Goal: Task Accomplishment & Management: Complete application form

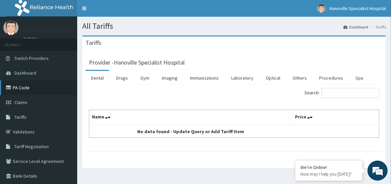
click at [47, 90] on link "PA Code" at bounding box center [38, 87] width 77 height 15
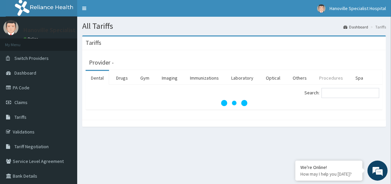
click at [322, 75] on link "Procedures" at bounding box center [331, 78] width 35 height 14
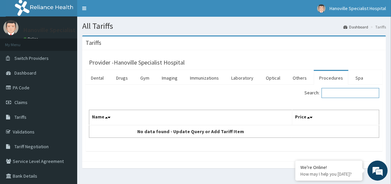
click at [343, 96] on input "Search:" at bounding box center [350, 93] width 58 height 10
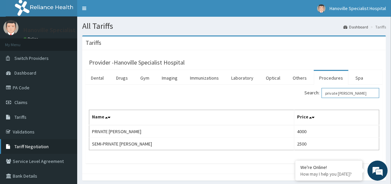
type input "private [PERSON_NAME]"
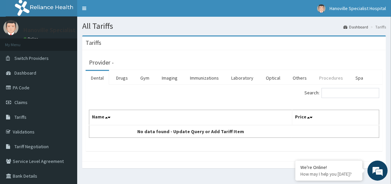
click at [325, 75] on link "Procedures" at bounding box center [331, 78] width 35 height 14
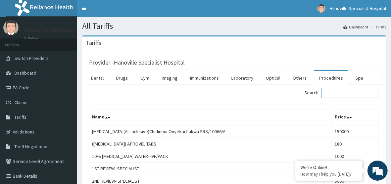
click at [364, 95] on input "Search:" at bounding box center [350, 93] width 58 height 10
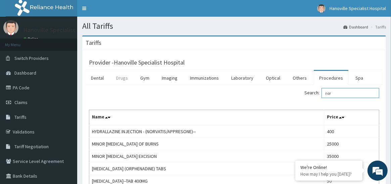
type input "nor"
click at [120, 73] on link "Drugs" at bounding box center [122, 78] width 22 height 14
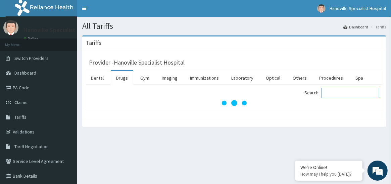
click at [337, 94] on input "Search:" at bounding box center [350, 93] width 58 height 10
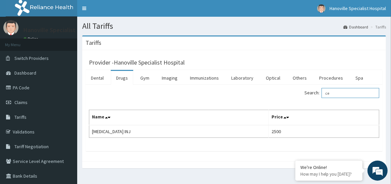
type input "c"
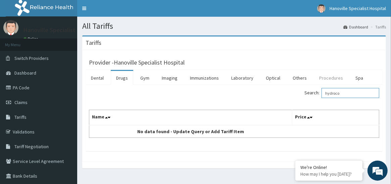
type input "hydroco"
click at [334, 81] on link "Procedures" at bounding box center [331, 78] width 35 height 14
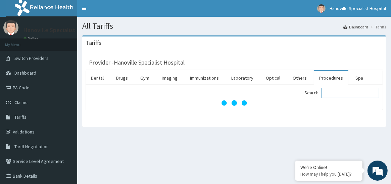
click at [343, 95] on input "Search:" at bounding box center [350, 93] width 58 height 10
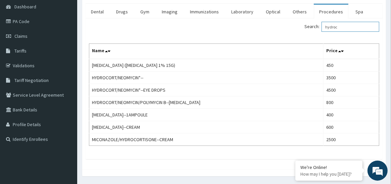
scroll to position [67, 0]
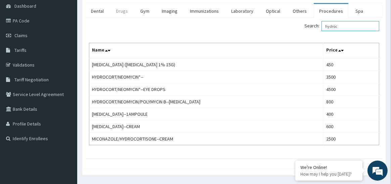
type input "hydroc"
click at [124, 10] on link "Drugs" at bounding box center [122, 11] width 22 height 14
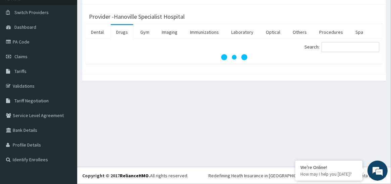
scroll to position [46, 0]
click at [340, 48] on input "Search:" at bounding box center [350, 47] width 58 height 10
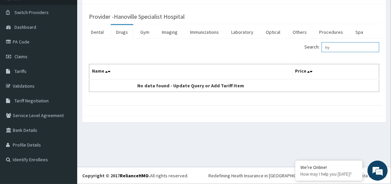
type input "h"
type input "amino"
click at [327, 31] on link "Procedures" at bounding box center [331, 32] width 35 height 14
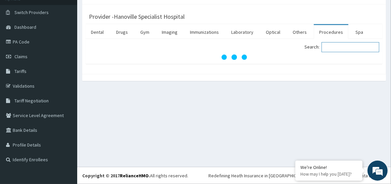
click at [340, 51] on input "Search:" at bounding box center [350, 47] width 58 height 10
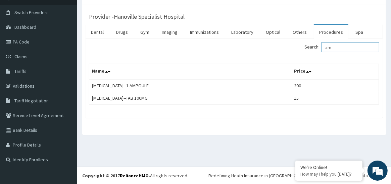
type input "a"
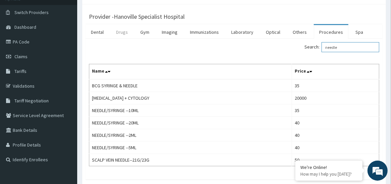
type input "needle"
click at [128, 34] on link "Drugs" at bounding box center [122, 32] width 22 height 14
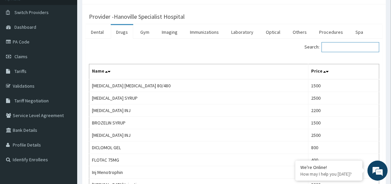
click at [365, 47] on input "Search:" at bounding box center [350, 47] width 58 height 10
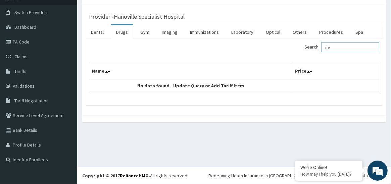
type input "n"
type input "nabl"
click at [325, 34] on link "Procedures" at bounding box center [331, 32] width 35 height 14
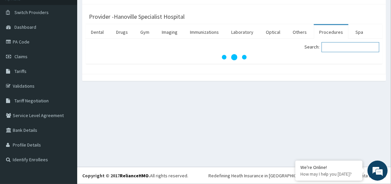
click at [335, 48] on input "Search:" at bounding box center [350, 47] width 58 height 10
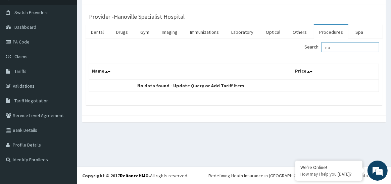
type input "n"
type input "Nabulizer"
click at [125, 33] on link "Drugs" at bounding box center [122, 32] width 22 height 14
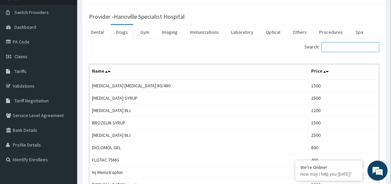
click at [328, 47] on input "Search:" at bounding box center [350, 47] width 58 height 10
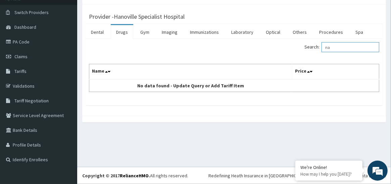
type input "n"
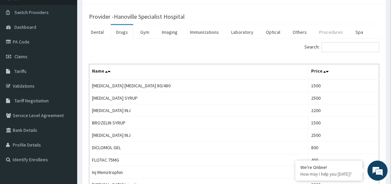
click at [336, 29] on link "Procedures" at bounding box center [331, 32] width 35 height 14
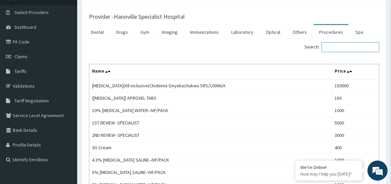
click at [357, 48] on input "Search:" at bounding box center [350, 47] width 58 height 10
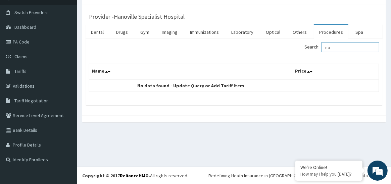
type input "n"
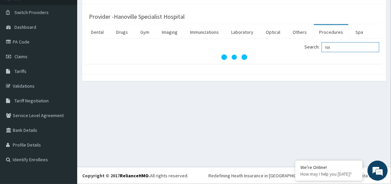
type input "N"
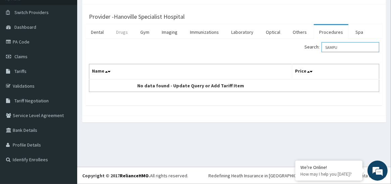
type input "SAMPU"
click at [124, 30] on link "Drugs" at bounding box center [122, 32] width 22 height 14
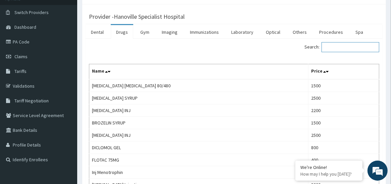
click at [351, 46] on input "Search:" at bounding box center [350, 47] width 58 height 10
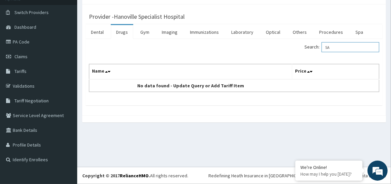
type input "S"
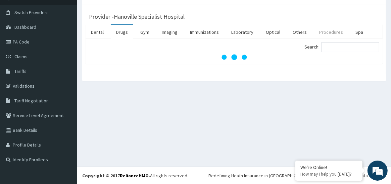
click at [329, 33] on link "Procedures" at bounding box center [331, 32] width 35 height 14
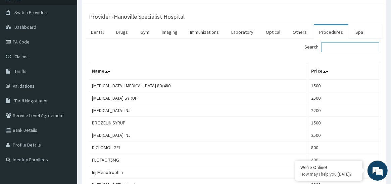
click at [336, 48] on input "Search:" at bounding box center [350, 47] width 58 height 10
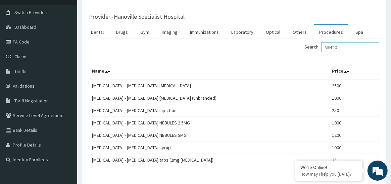
click at [338, 49] on input "VENTO" at bounding box center [350, 47] width 58 height 10
type input "O"
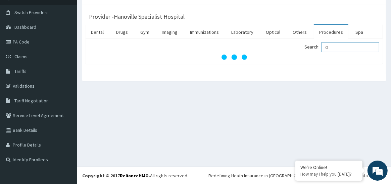
click at [343, 47] on input "O" at bounding box center [350, 47] width 58 height 10
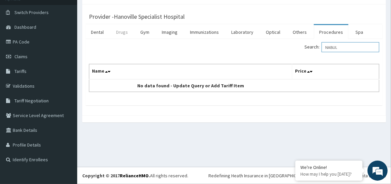
type input "NABUL"
click at [125, 33] on link "Drugs" at bounding box center [122, 32] width 22 height 14
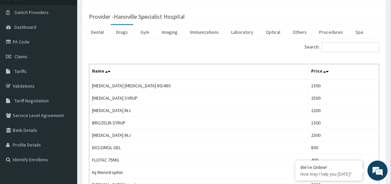
click at [333, 40] on div "Search: Name Price Artemether lumefantrine 80/480 1500 ARTEMETHER SYRUP 2500 AR…" at bounding box center [234, 159] width 297 height 240
click at [334, 51] on input "Search:" at bounding box center [350, 47] width 58 height 10
type input "N"
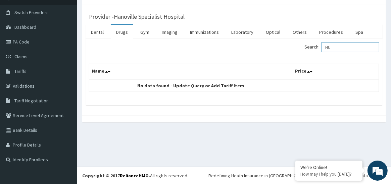
type input "H"
type input "AEROSOL"
click at [318, 29] on link "Procedures" at bounding box center [331, 32] width 35 height 14
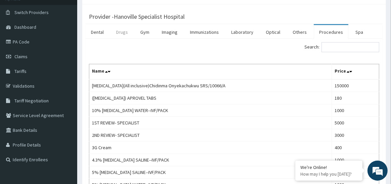
click at [119, 33] on link "Drugs" at bounding box center [122, 32] width 22 height 14
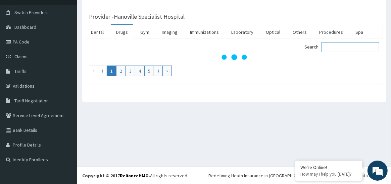
click at [361, 48] on input "Search:" at bounding box center [350, 47] width 58 height 10
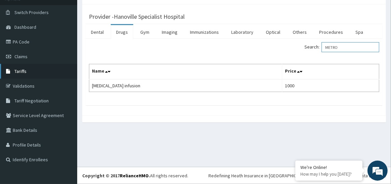
type input "METRO"
click at [54, 67] on link "Tariffs" at bounding box center [38, 71] width 77 height 15
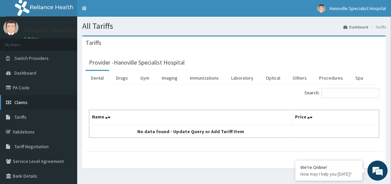
click at [24, 103] on span "Claims" at bounding box center [20, 103] width 13 height 6
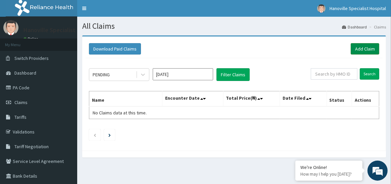
click at [356, 47] on link "Add Claim" at bounding box center [364, 48] width 29 height 11
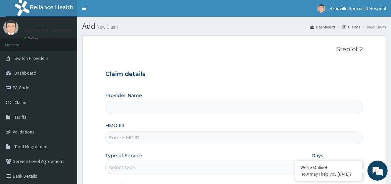
type input "Hanoville Specialist Hospital"
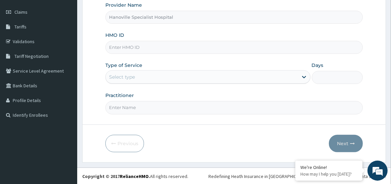
click at [212, 47] on input "HMO ID" at bounding box center [234, 47] width 258 height 13
type input "BIV/10091/A"
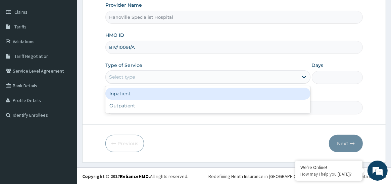
click at [177, 73] on div "Select type" at bounding box center [202, 77] width 192 height 11
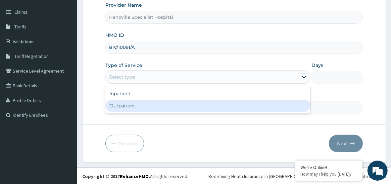
click at [164, 106] on div "Outpatient" at bounding box center [207, 106] width 205 height 12
type input "1"
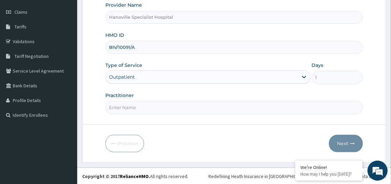
click at [246, 106] on input "Practitioner" at bounding box center [234, 107] width 258 height 13
type input "[PERSON_NAME]"
click at [344, 143] on button "Next" at bounding box center [346, 143] width 34 height 17
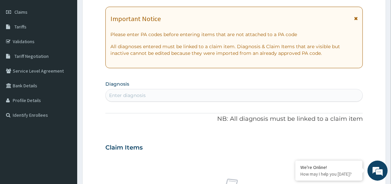
click at [279, 92] on div "Enter diagnosis" at bounding box center [234, 95] width 257 height 11
type input "MALARIA"
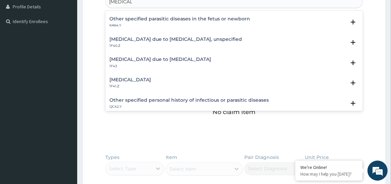
scroll to position [80, 0]
click at [172, 37] on h4 "Malaria due to Plasmodium falciparum, unspecified" at bounding box center [175, 38] width 132 height 5
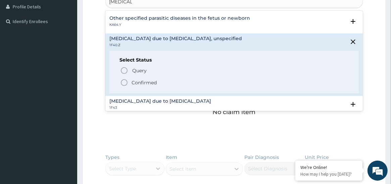
click at [122, 83] on icon "status option filled" at bounding box center [124, 83] width 8 height 8
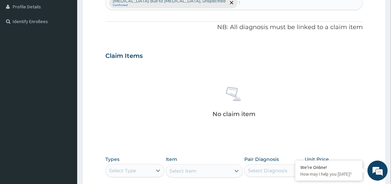
scroll to position [183, 0]
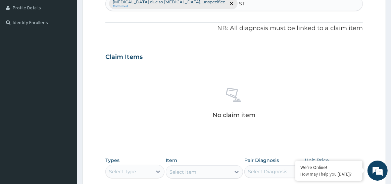
type input "STI"
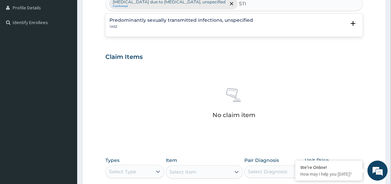
click at [192, 22] on div "Predominantly sexually transmitted infections, unspecified 1A9Z" at bounding box center [181, 24] width 144 height 12
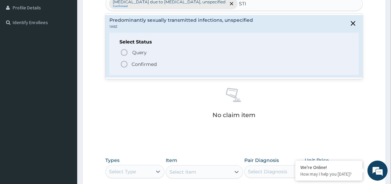
click at [122, 62] on circle "status option filled" at bounding box center [124, 64] width 6 height 6
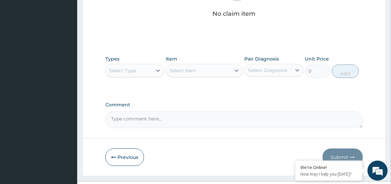
scroll to position [300, 0]
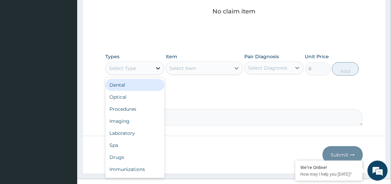
click at [158, 70] on icon at bounding box center [158, 68] width 7 height 7
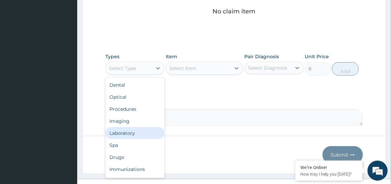
click at [128, 133] on div "Laboratory" at bounding box center [134, 133] width 59 height 12
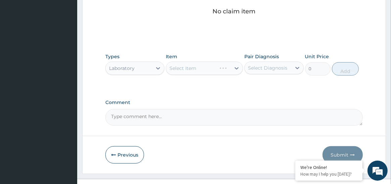
click at [236, 66] on div "Select Item" at bounding box center [204, 68] width 77 height 13
click at [236, 66] on icon at bounding box center [236, 68] width 7 height 7
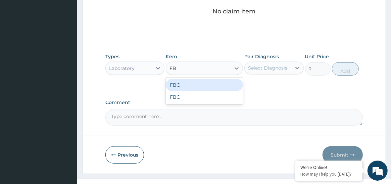
type input "FBC"
click at [224, 83] on div "FBC" at bounding box center [204, 85] width 77 height 12
type input "3000"
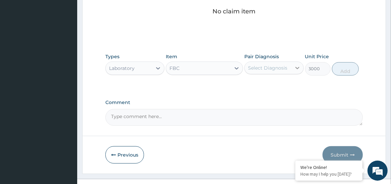
click at [294, 67] on icon at bounding box center [297, 68] width 7 height 7
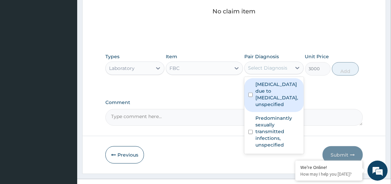
click at [252, 94] on input "checkbox" at bounding box center [250, 95] width 4 height 4
checkbox input "true"
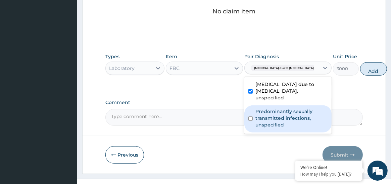
click at [250, 121] on input "checkbox" at bounding box center [250, 119] width 4 height 4
checkbox input "true"
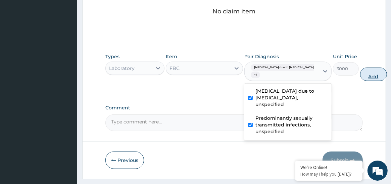
click at [360, 73] on button "Add" at bounding box center [373, 74] width 27 height 13
type input "0"
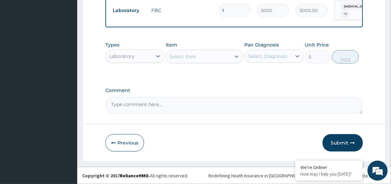
scroll to position [286, 0]
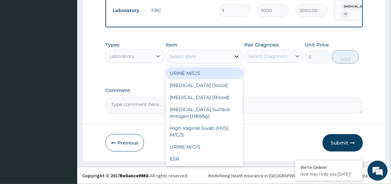
click at [239, 57] on icon at bounding box center [236, 56] width 7 height 7
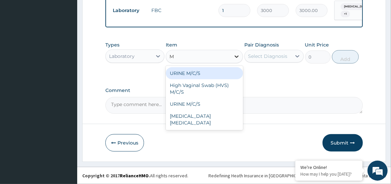
type input "MA"
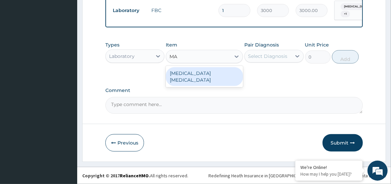
click at [221, 71] on div "Malaria parasite" at bounding box center [204, 76] width 77 height 19
type input "1500"
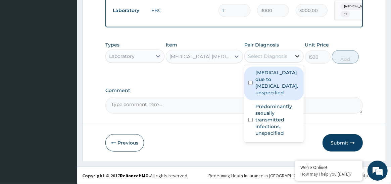
click at [298, 56] on icon at bounding box center [297, 56] width 7 height 7
click at [250, 82] on input "checkbox" at bounding box center [250, 83] width 4 height 4
checkbox input "true"
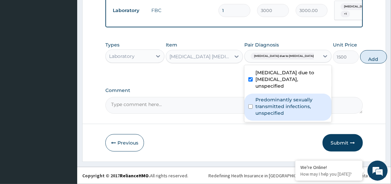
click at [250, 109] on input "checkbox" at bounding box center [250, 107] width 4 height 4
checkbox input "true"
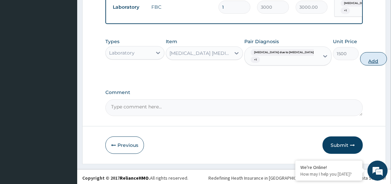
click at [360, 65] on button "Add" at bounding box center [373, 58] width 27 height 13
type input "0"
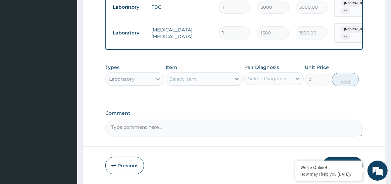
click at [157, 80] on icon at bounding box center [158, 79] width 7 height 7
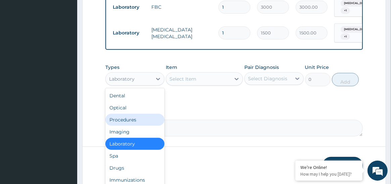
click at [121, 124] on div "Procedures" at bounding box center [134, 120] width 59 height 12
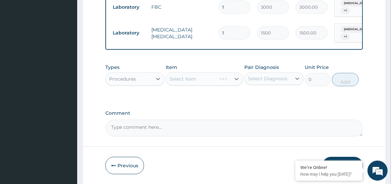
click at [206, 82] on div "Select Item" at bounding box center [204, 78] width 77 height 13
click at [238, 80] on div "Select Item" at bounding box center [204, 78] width 77 height 13
click at [236, 85] on div "Select Item" at bounding box center [204, 78] width 77 height 13
click at [236, 82] on icon at bounding box center [236, 79] width 7 height 7
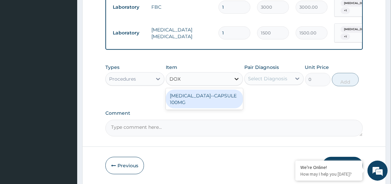
type input "DOXY"
click at [233, 103] on div "DOXYCYCLINE--CAPSULE 100MG" at bounding box center [204, 99] width 77 height 19
type input "50"
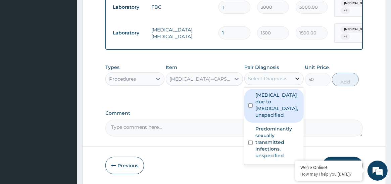
click at [297, 80] on icon at bounding box center [297, 78] width 7 height 7
click at [249, 107] on input "checkbox" at bounding box center [250, 106] width 4 height 4
checkbox input "true"
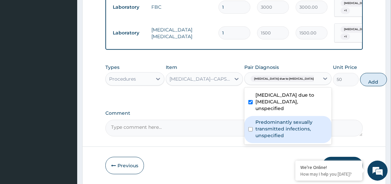
click at [251, 132] on input "checkbox" at bounding box center [250, 129] width 4 height 4
checkbox input "true"
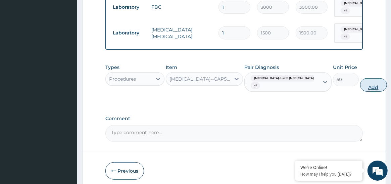
click at [360, 91] on button "Add" at bounding box center [373, 84] width 27 height 13
type input "0"
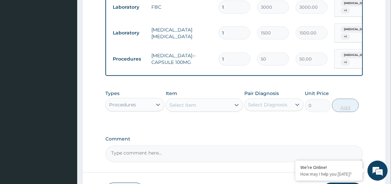
type input "10"
type input "500.00"
type input "1"
type input "50.00"
type input "0.00"
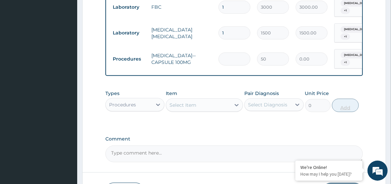
type input "2"
type input "100.00"
type input "20"
type input "1000.00"
type input "20"
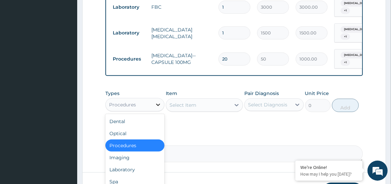
click at [157, 107] on icon at bounding box center [158, 105] width 7 height 7
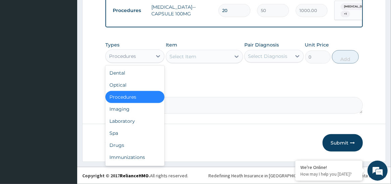
scroll to position [339, 0]
click at [129, 144] on div "Drugs" at bounding box center [134, 145] width 59 height 12
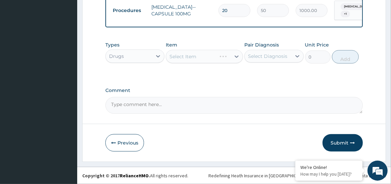
click at [238, 56] on div "Select Item" at bounding box center [204, 56] width 77 height 13
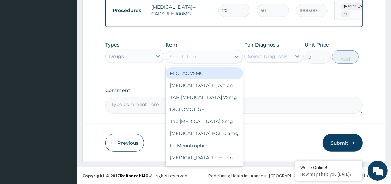
click at [230, 58] on div "Select Item" at bounding box center [198, 56] width 64 height 11
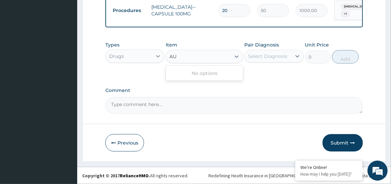
type input "AU"
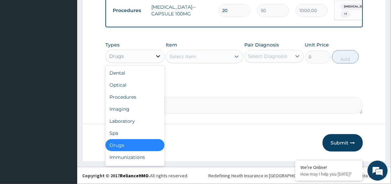
click at [160, 55] on icon at bounding box center [158, 56] width 7 height 7
click at [134, 96] on div "Procedures" at bounding box center [134, 97] width 59 height 12
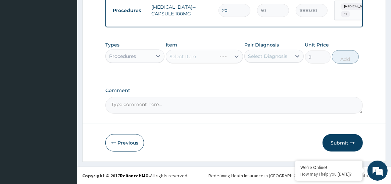
click at [235, 58] on div "Select Item" at bounding box center [204, 56] width 77 height 13
click at [235, 58] on icon at bounding box center [236, 56] width 7 height 7
type input "AUG"
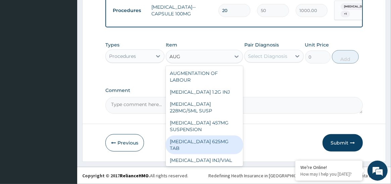
click at [219, 138] on div "AUGMENTIN 625MG TAB" at bounding box center [204, 145] width 77 height 19
type input "300"
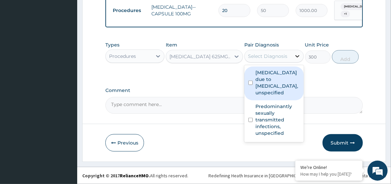
click at [297, 56] on icon at bounding box center [297, 56] width 7 height 7
click at [250, 82] on input "checkbox" at bounding box center [250, 83] width 4 height 4
checkbox input "true"
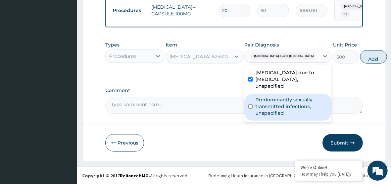
click at [251, 109] on input "checkbox" at bounding box center [250, 107] width 4 height 4
checkbox input "true"
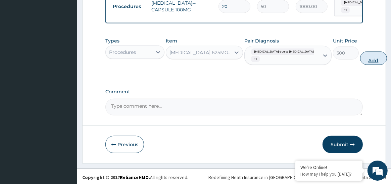
click at [360, 62] on button "Add" at bounding box center [373, 58] width 27 height 13
type input "0"
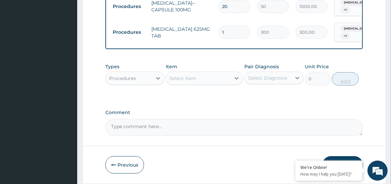
type input "0.00"
type input "1"
type input "300.00"
type input "10"
type input "3000.00"
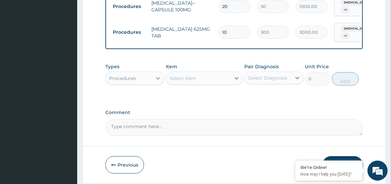
type input "10"
click at [157, 80] on icon at bounding box center [158, 78] width 7 height 7
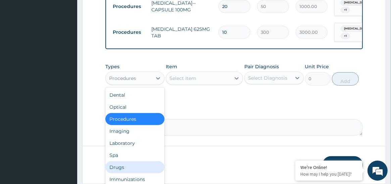
click at [131, 168] on div "Drugs" at bounding box center [134, 168] width 59 height 12
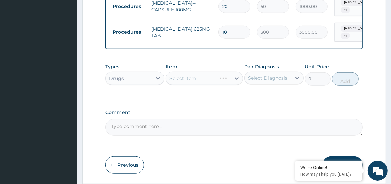
click at [234, 81] on div "Select Item" at bounding box center [204, 78] width 77 height 13
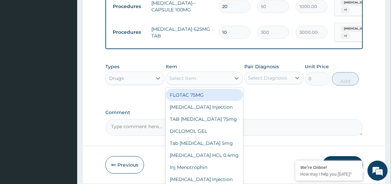
click at [232, 81] on div at bounding box center [236, 78] width 12 height 12
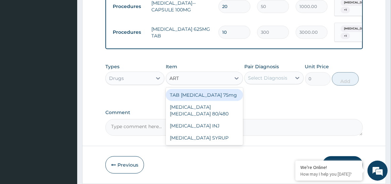
type input "ARTE"
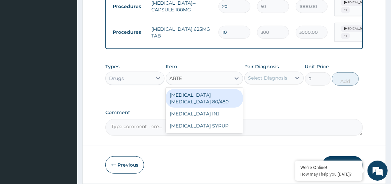
click at [212, 102] on div "Artemether lumefantrine 80/480" at bounding box center [204, 98] width 77 height 19
type input "1500"
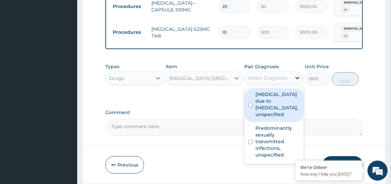
click at [296, 80] on icon at bounding box center [297, 78] width 4 height 2
click at [249, 106] on div "Malaria due to Plasmodium falciparum, unspecified" at bounding box center [273, 106] width 59 height 34
checkbox input "true"
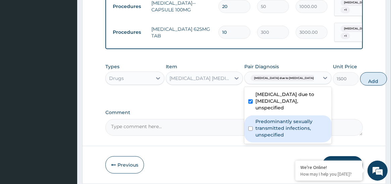
click at [251, 131] on input "checkbox" at bounding box center [250, 129] width 4 height 4
checkbox input "true"
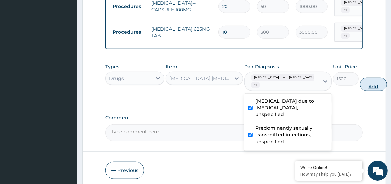
click at [360, 91] on button "Add" at bounding box center [373, 84] width 27 height 13
type input "0"
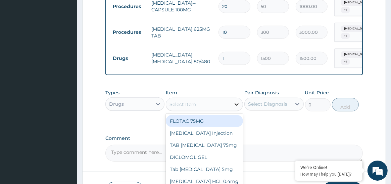
click at [239, 108] on icon at bounding box center [236, 104] width 7 height 7
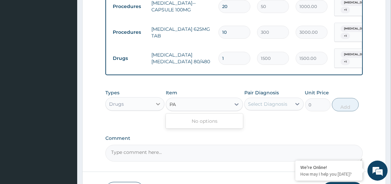
type input "PA"
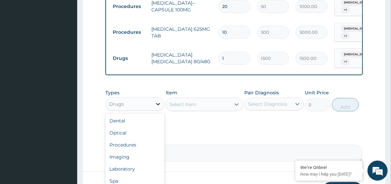
click at [157, 107] on icon at bounding box center [158, 104] width 7 height 7
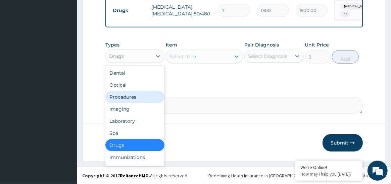
scroll to position [390, 0]
click at [128, 99] on div "Procedures" at bounding box center [134, 97] width 59 height 12
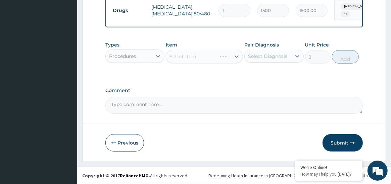
click at [235, 57] on div "Select Item" at bounding box center [204, 56] width 77 height 13
click at [235, 57] on icon at bounding box center [237, 57] width 4 height 2
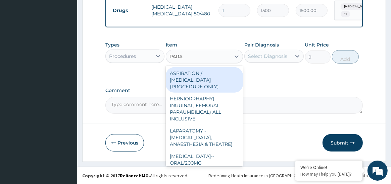
type input "PARAC"
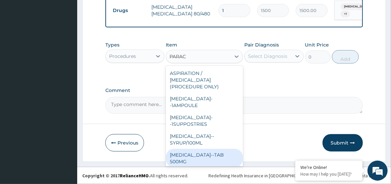
click at [214, 151] on div "PARACETAMOL--TAB 500MG" at bounding box center [204, 158] width 77 height 19
type input "10"
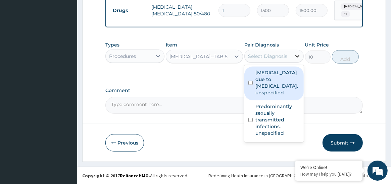
click at [298, 55] on icon at bounding box center [297, 56] width 7 height 7
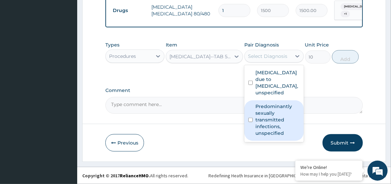
drag, startPoint x: 249, startPoint y: 82, endPoint x: 249, endPoint y: 120, distance: 37.6
click at [249, 120] on div "Malaria due to Plasmodium falciparum, unspecified Predominantly sexually transm…" at bounding box center [273, 103] width 59 height 77
click at [249, 120] on input "checkbox" at bounding box center [250, 120] width 4 height 4
checkbox input "true"
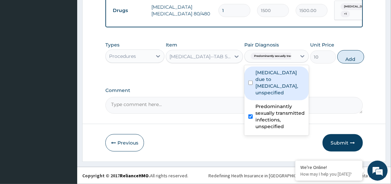
click at [252, 84] on input "checkbox" at bounding box center [250, 83] width 4 height 4
checkbox input "true"
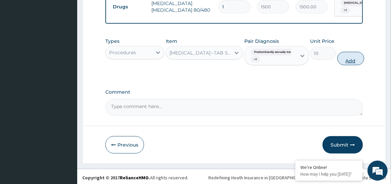
click at [355, 61] on button "Add" at bounding box center [350, 58] width 27 height 13
type input "0"
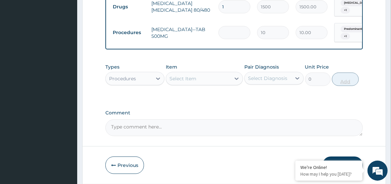
type input "0.00"
type input "2"
type input "20.00"
type input "20"
type input "200.00"
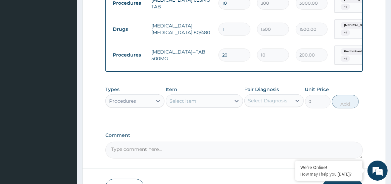
scroll to position [416, 0]
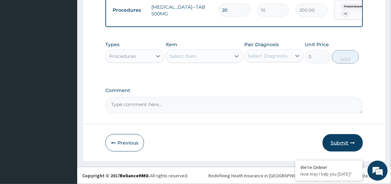
type input "20"
click at [338, 146] on button "Submit" at bounding box center [342, 142] width 40 height 17
click at [336, 139] on button "Submit" at bounding box center [342, 142] width 40 height 17
click at [336, 145] on button "Submit" at bounding box center [342, 142] width 40 height 17
click at [339, 145] on button "Submit" at bounding box center [342, 142] width 40 height 17
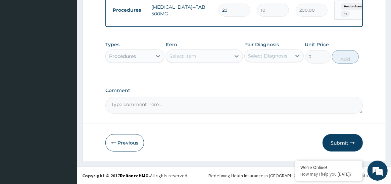
click at [339, 145] on button "Submit" at bounding box center [342, 142] width 40 height 17
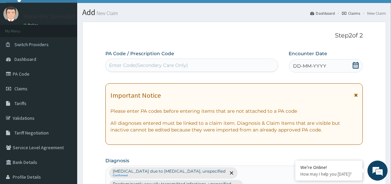
scroll to position [0, 0]
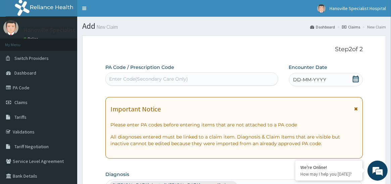
click at [303, 82] on span "DD-MM-YYYY" at bounding box center [309, 79] width 33 height 7
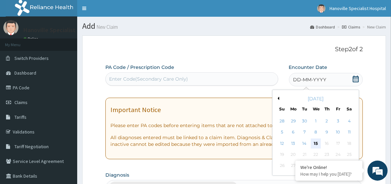
click at [315, 143] on div "15" at bounding box center [315, 144] width 10 height 10
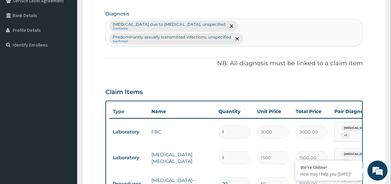
scroll to position [416, 0]
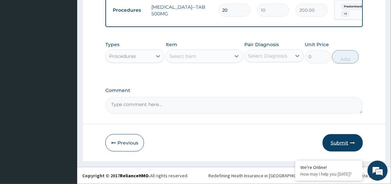
click at [340, 141] on button "Submit" at bounding box center [342, 142] width 40 height 17
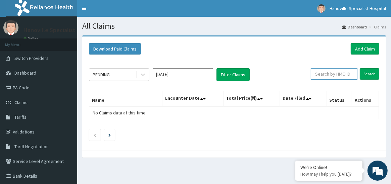
click at [350, 78] on input "text" at bounding box center [333, 73] width 47 height 11
click at [372, 76] on input "Search" at bounding box center [368, 73] width 19 height 11
click at [318, 73] on input "BVI/10091/A" at bounding box center [323, 73] width 41 height 11
click at [367, 73] on input "Search" at bounding box center [368, 73] width 19 height 11
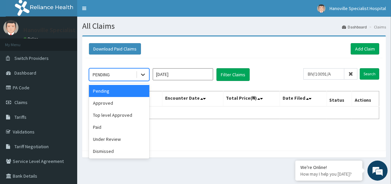
click at [143, 73] on icon at bounding box center [142, 74] width 7 height 7
click at [134, 100] on div "Approved" at bounding box center [119, 103] width 60 height 12
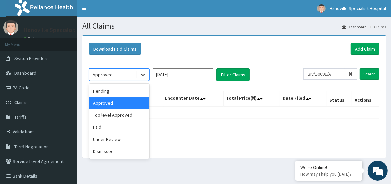
click at [144, 76] on icon at bounding box center [142, 74] width 7 height 7
click at [116, 139] on div "Under Review" at bounding box center [119, 139] width 60 height 12
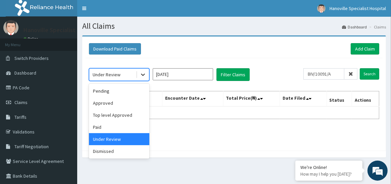
click at [142, 73] on icon at bounding box center [142, 74] width 7 height 7
click at [124, 90] on div "Pending" at bounding box center [119, 91] width 60 height 12
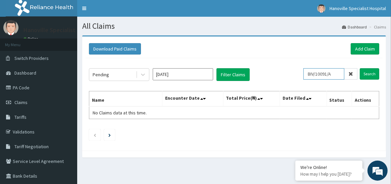
click at [337, 71] on input "BIV/10091/A" at bounding box center [323, 73] width 41 height 11
click at [369, 73] on input "Search" at bounding box center [368, 73] width 19 height 11
click at [248, 74] on button "Filter Claims" at bounding box center [232, 74] width 33 height 13
click at [319, 75] on input "Biv/10091/A" at bounding box center [323, 73] width 41 height 11
type input "BiV/10091/A"
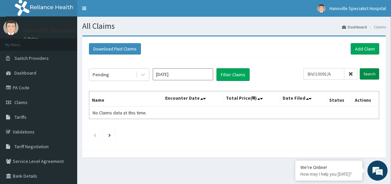
click at [368, 73] on input "Search" at bounding box center [368, 73] width 19 height 11
click at [15, 84] on link "PA Code" at bounding box center [38, 87] width 77 height 15
click at [227, 73] on button "Filter Claims" at bounding box center [232, 74] width 33 height 13
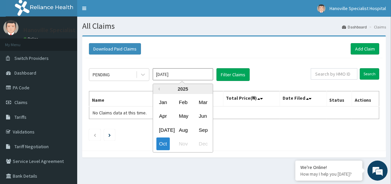
click at [206, 76] on input "[DATE]" at bounding box center [183, 74] width 60 height 12
click at [166, 147] on div "Oct" at bounding box center [162, 144] width 13 height 12
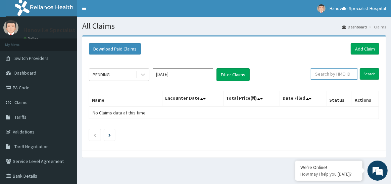
click at [334, 73] on input "text" at bounding box center [333, 73] width 47 height 11
type input "BIV/10019/A"
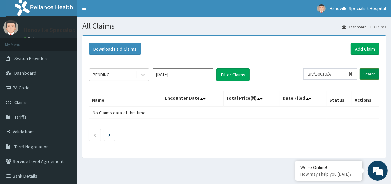
click at [369, 73] on input "Search" at bounding box center [368, 73] width 19 height 11
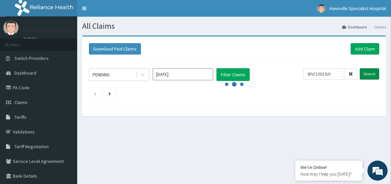
click at [369, 73] on input "Search" at bounding box center [368, 73] width 19 height 11
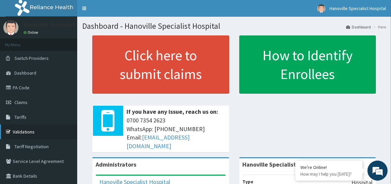
click at [23, 130] on link "Validations" at bounding box center [38, 132] width 77 height 15
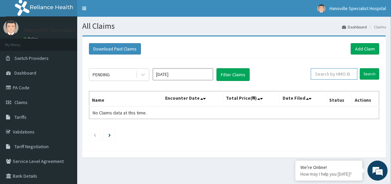
click at [344, 73] on input "text" at bounding box center [333, 73] width 47 height 11
type input "BIV/10091/A"
click at [370, 73] on input "Search" at bounding box center [368, 73] width 19 height 11
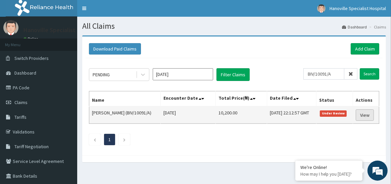
click at [371, 121] on link "View" at bounding box center [364, 115] width 18 height 11
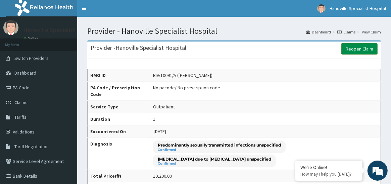
click at [363, 49] on link "Reopen Claim" at bounding box center [359, 48] width 36 height 11
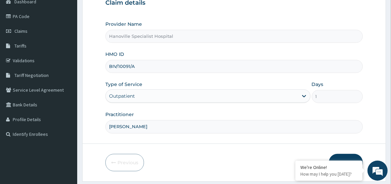
scroll to position [91, 0]
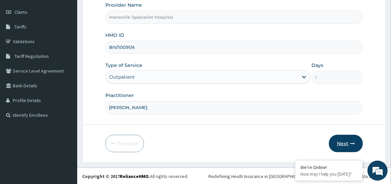
click at [348, 147] on button "Next" at bounding box center [346, 143] width 34 height 17
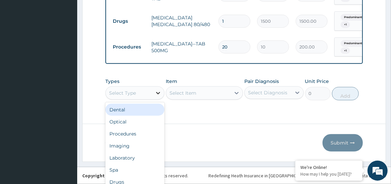
scroll to position [18, 0]
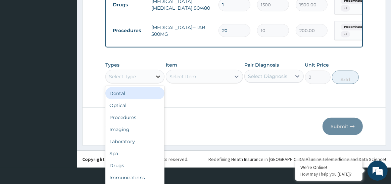
click at [157, 83] on div "option Dental focused, 1 of 10. 10 results available. Use Up and Down to choose…" at bounding box center [134, 76] width 59 height 13
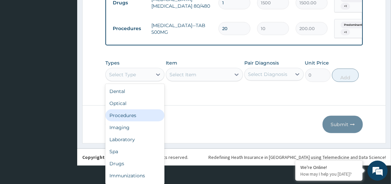
click at [139, 116] on div "Procedures" at bounding box center [134, 116] width 59 height 12
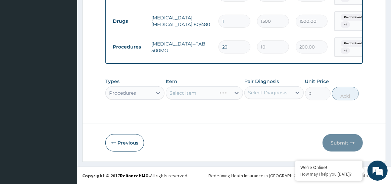
scroll to position [0, 0]
click at [235, 94] on div "Select Item" at bounding box center [204, 93] width 77 height 13
click at [235, 94] on div at bounding box center [236, 93] width 12 height 12
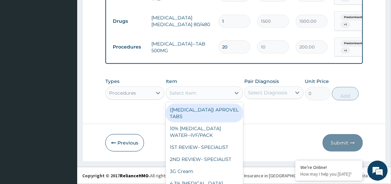
scroll to position [19, 0]
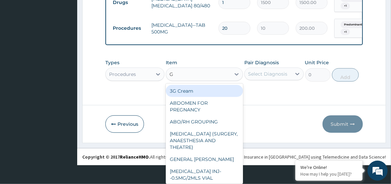
type input "GP"
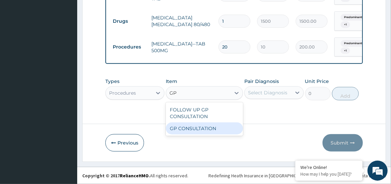
click at [230, 124] on div "GP CONSULTATION" at bounding box center [204, 129] width 77 height 12
type input "2000"
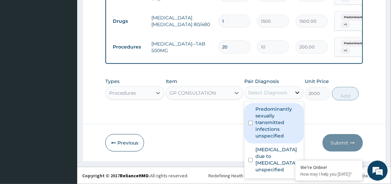
click at [298, 93] on icon at bounding box center [297, 93] width 4 height 2
click at [251, 125] on input "checkbox" at bounding box center [250, 123] width 4 height 4
checkbox input "true"
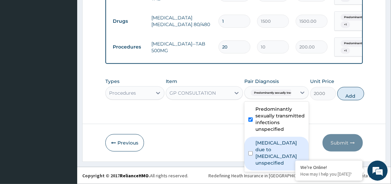
click at [250, 155] on input "checkbox" at bounding box center [250, 154] width 4 height 4
checkbox input "true"
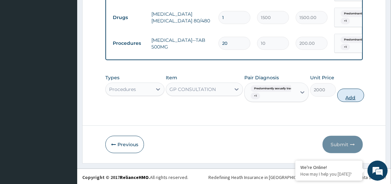
click at [348, 99] on button "Add" at bounding box center [350, 95] width 27 height 13
type input "0"
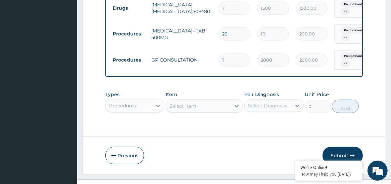
scroll to position [405, 0]
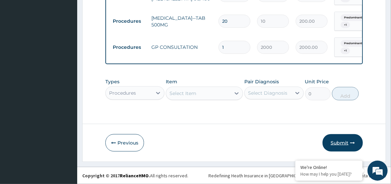
click at [341, 143] on button "Submit" at bounding box center [342, 142] width 40 height 17
